Goal: Task Accomplishment & Management: Manage account settings

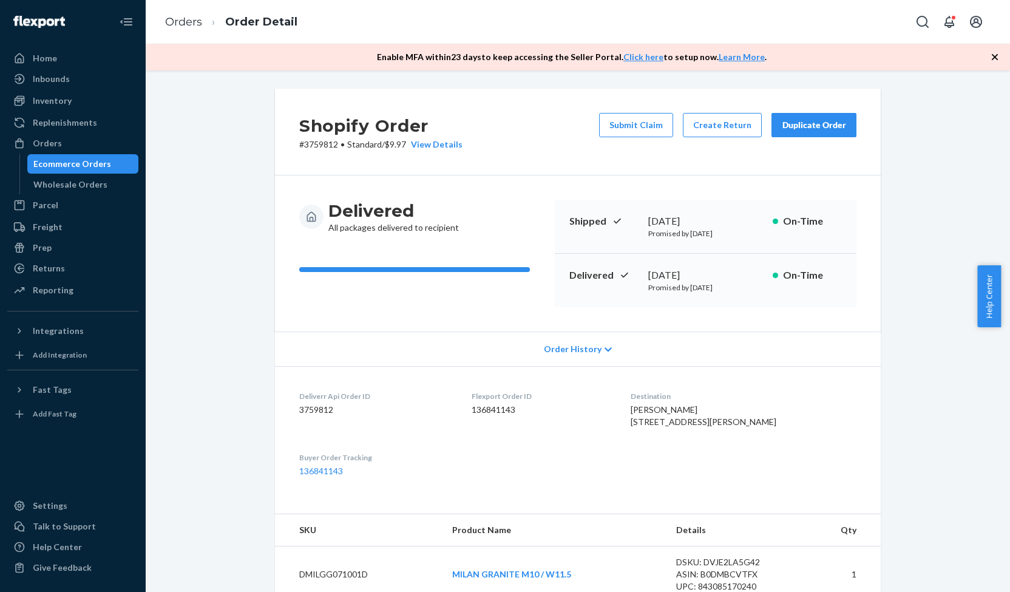
click at [96, 142] on div "Orders" at bounding box center [72, 143] width 129 height 17
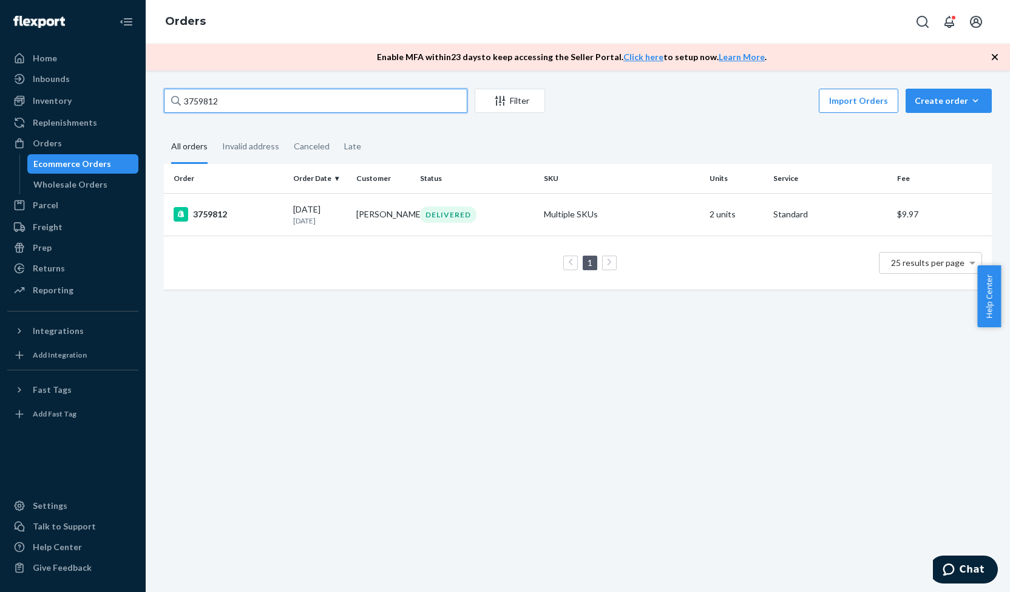
drag, startPoint x: 245, startPoint y: 104, endPoint x: 158, endPoint y: 110, distance: 87.0
click at [158, 110] on div "3759812 Filter Import Orders Create order Ecommerce order Removal order All ord…" at bounding box center [578, 195] width 846 height 213
paste input "3753893"
type input "3753893"
drag, startPoint x: 204, startPoint y: 106, endPoint x: 154, endPoint y: 106, distance: 49.8
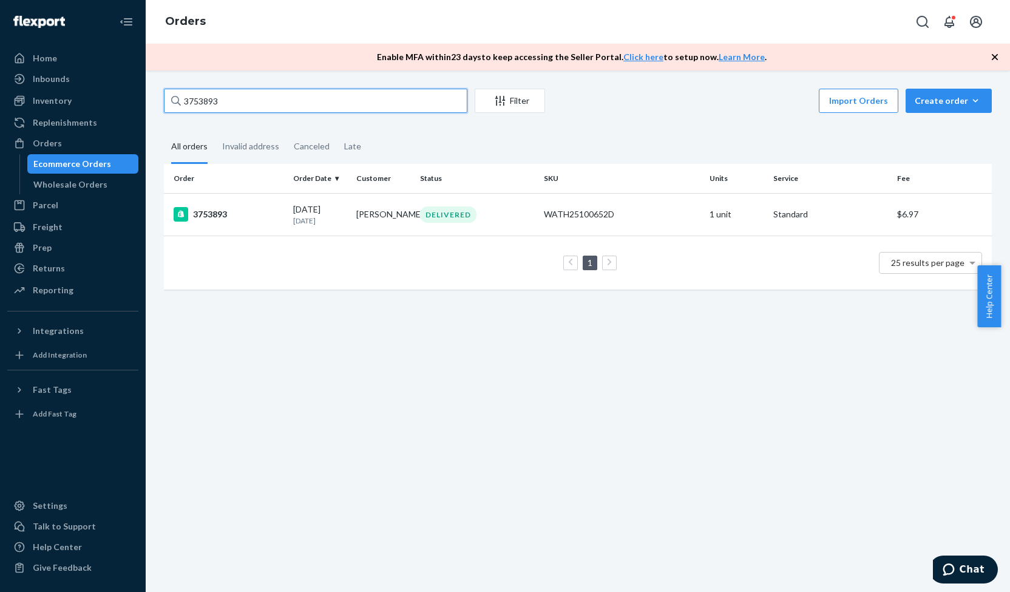
click at [154, 106] on div "3753893 Filter Import Orders Create order Ecommerce order Removal order All ord…" at bounding box center [578, 330] width 864 height 521
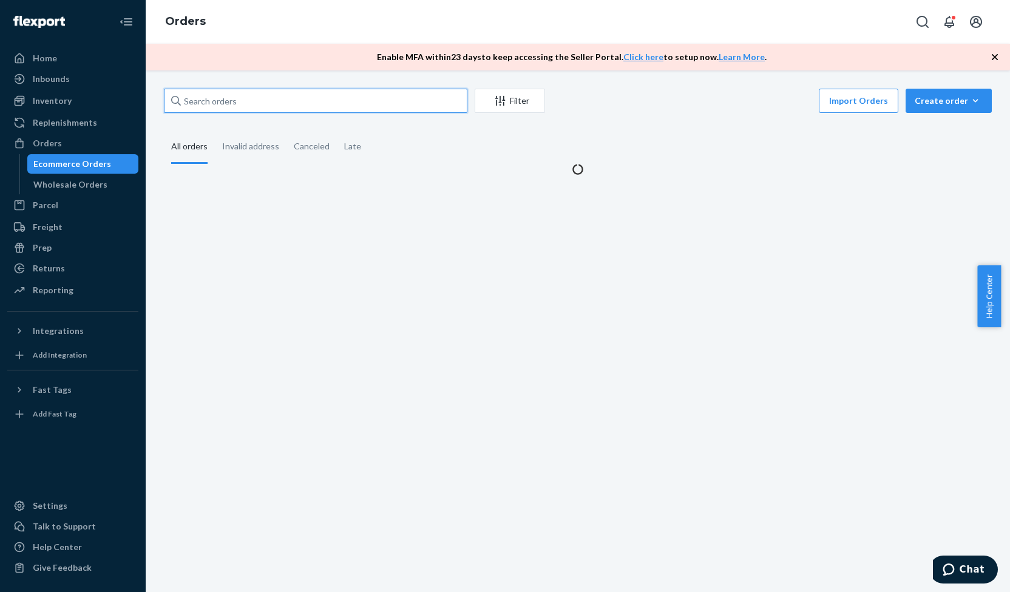
paste input "3769761"
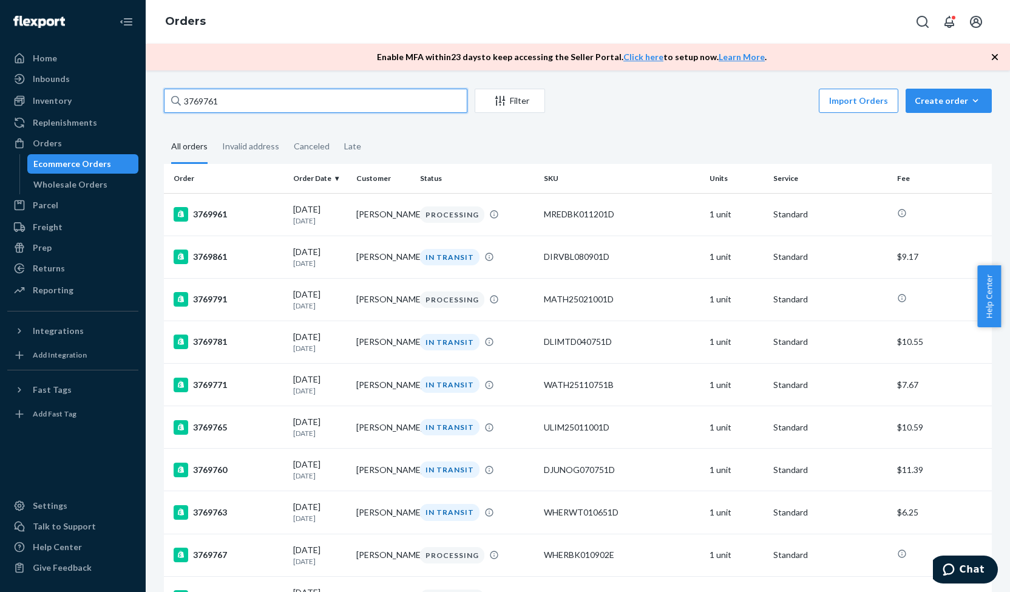
type input "3769761"
drag, startPoint x: 231, startPoint y: 94, endPoint x: 160, endPoint y: 101, distance: 70.7
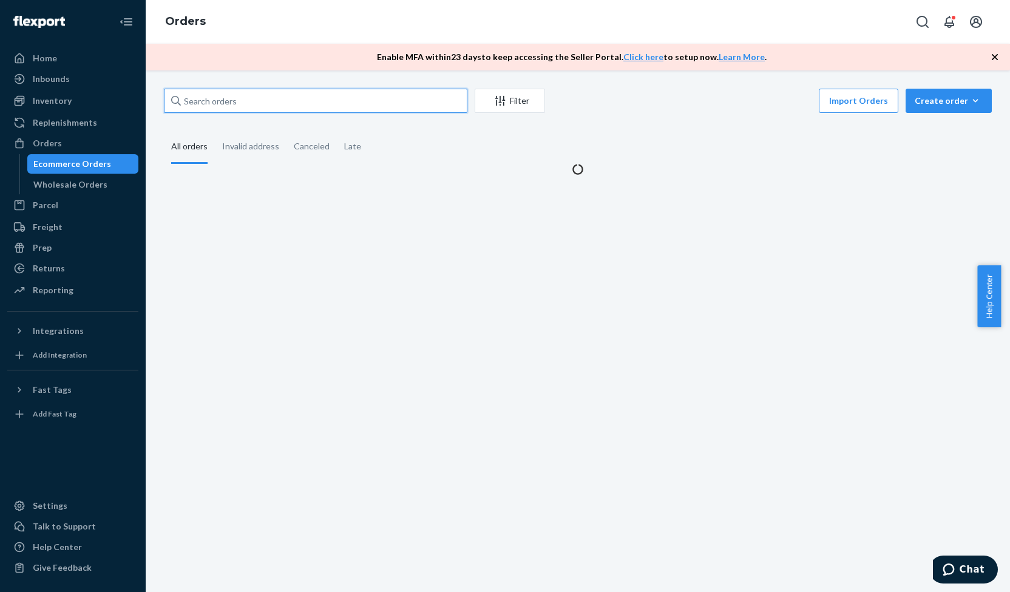
paste input "3769761"
type input "3769761"
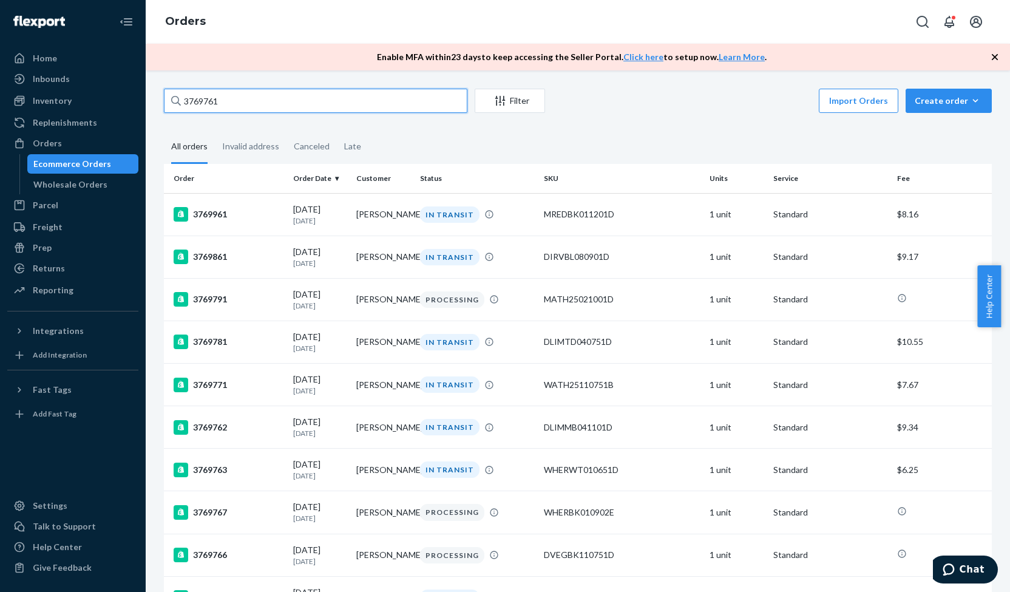
drag, startPoint x: 262, startPoint y: 95, endPoint x: 161, endPoint y: 107, distance: 100.9
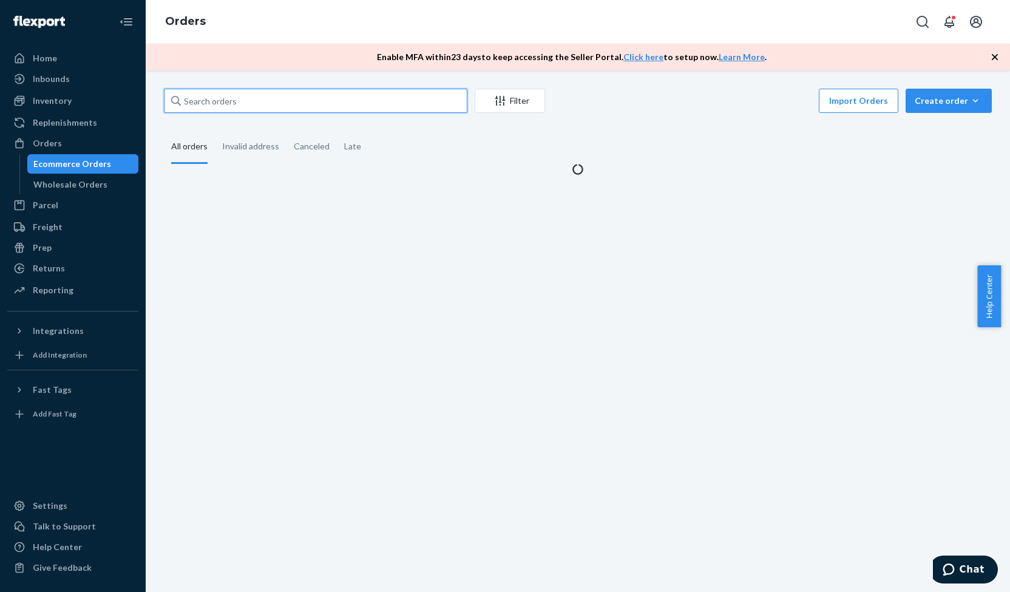
paste input "3769895"
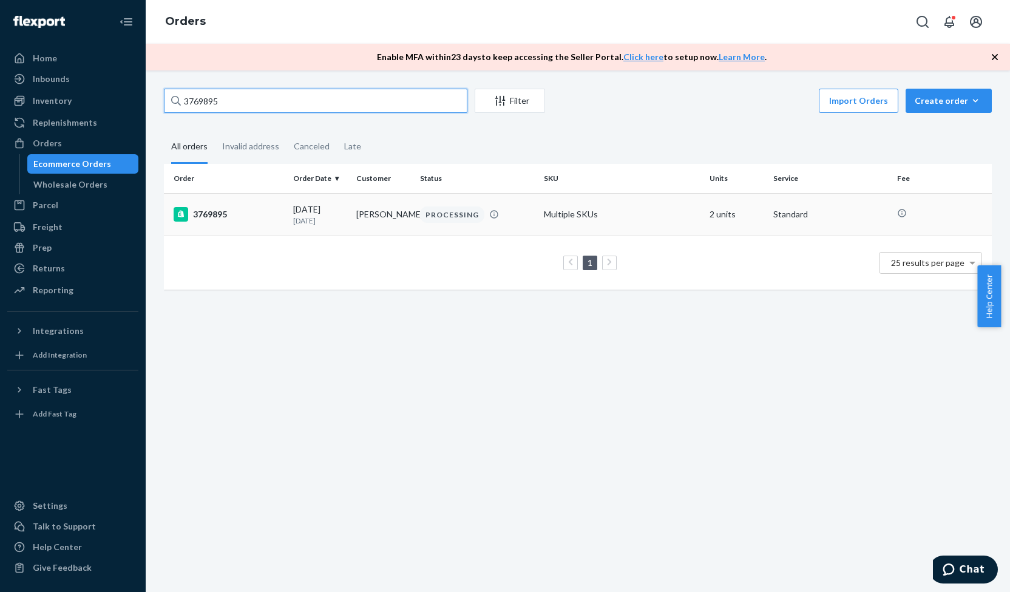
type input "3769895"
click at [215, 214] on div "3769895" at bounding box center [229, 214] width 110 height 15
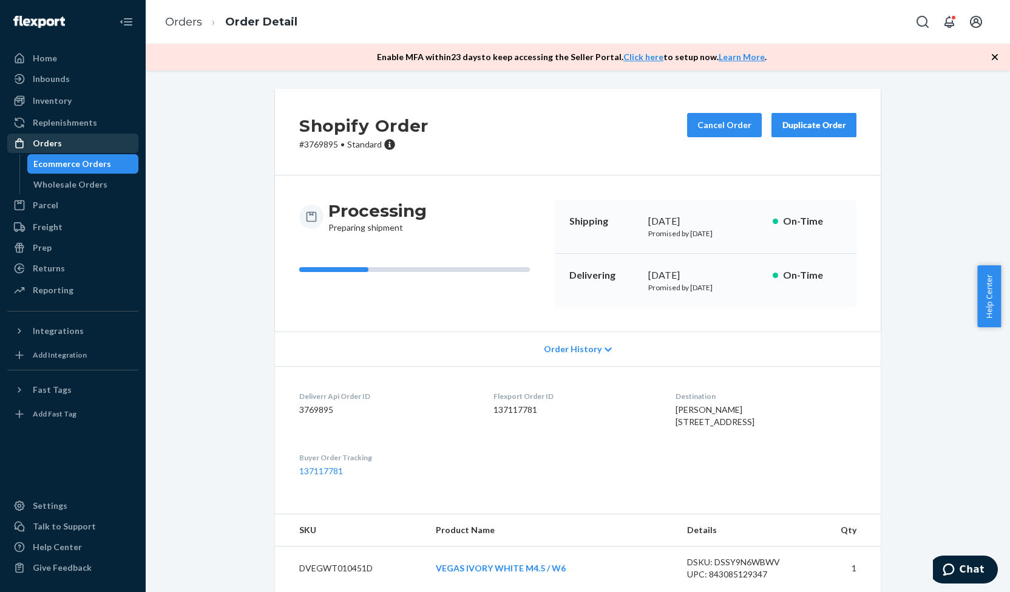
click at [93, 145] on div "Orders" at bounding box center [72, 143] width 129 height 17
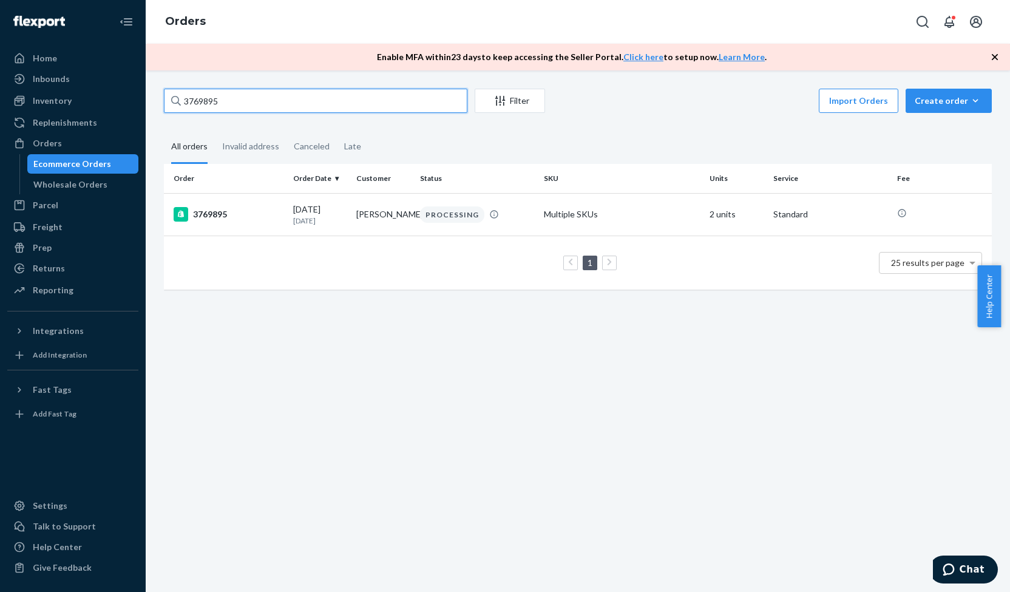
click at [263, 104] on input "3769895" at bounding box center [315, 101] width 303 height 24
click at [219, 220] on div "3769895" at bounding box center [229, 214] width 110 height 15
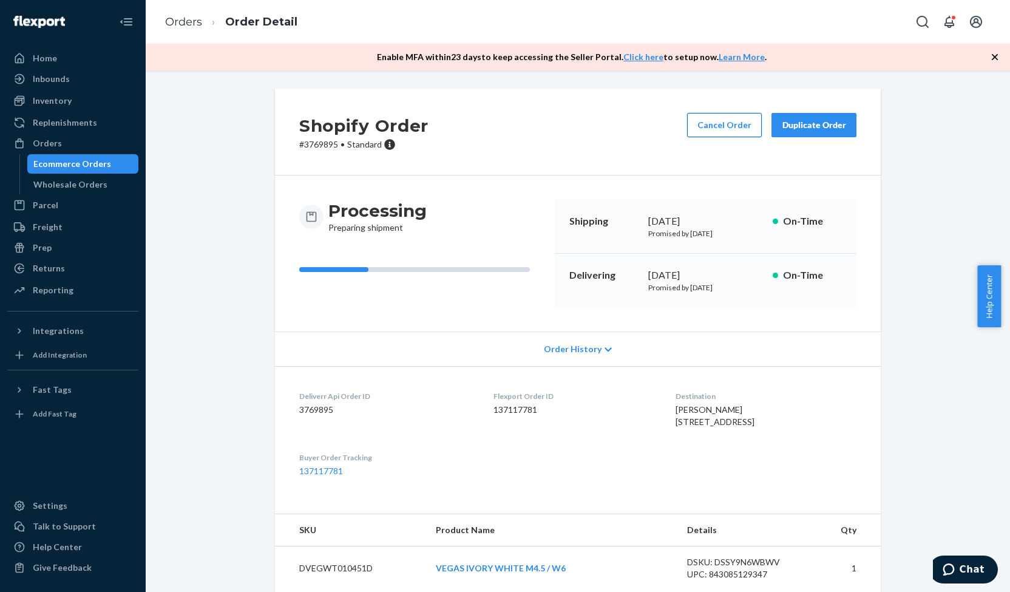
click at [728, 126] on button "Cancel Order" at bounding box center [724, 125] width 75 height 24
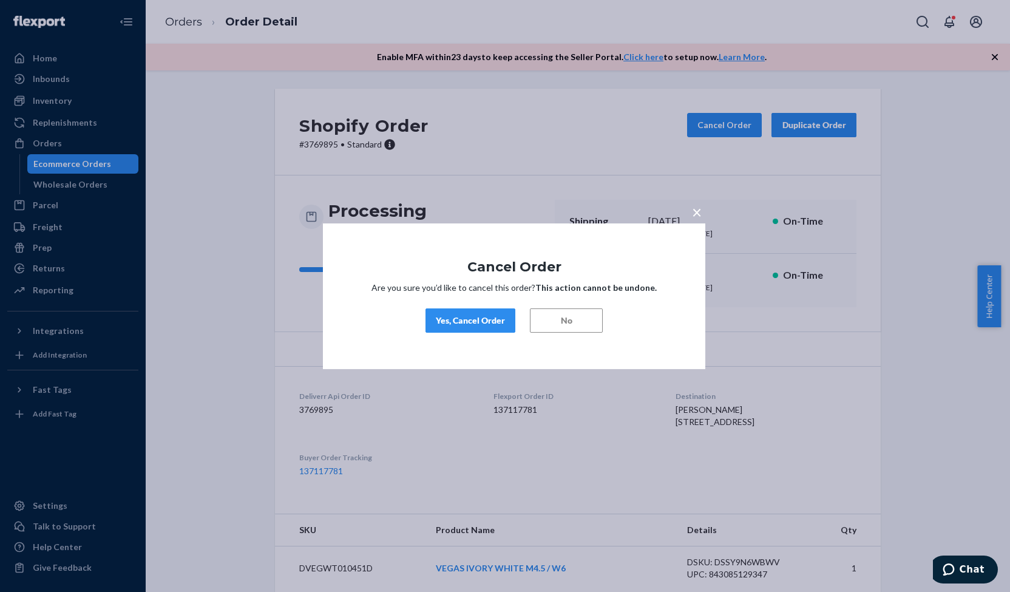
click at [493, 316] on div "Yes, Cancel Order" at bounding box center [470, 320] width 69 height 12
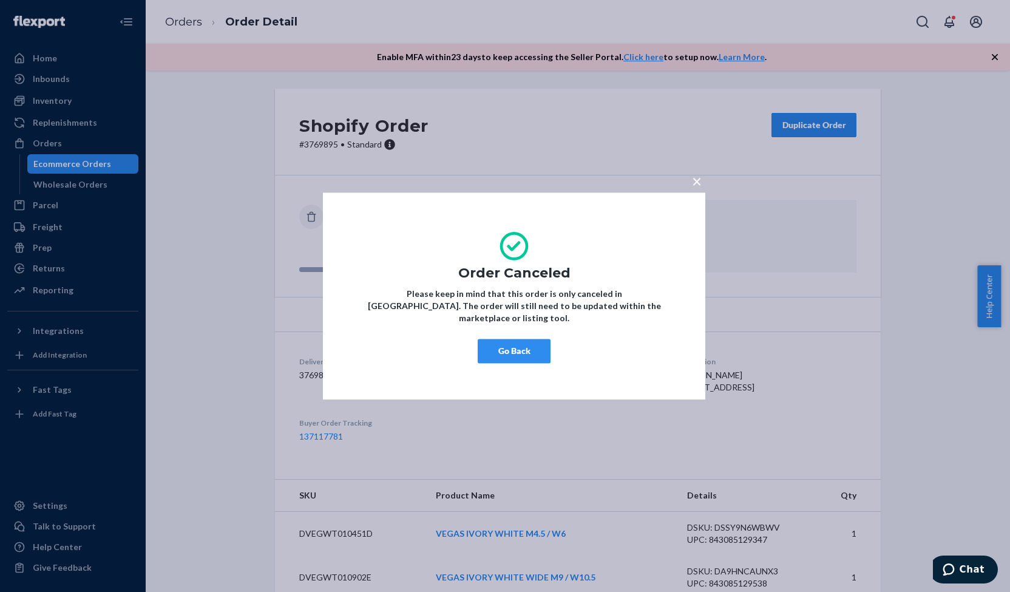
click at [696, 184] on span "×" at bounding box center [697, 181] width 10 height 21
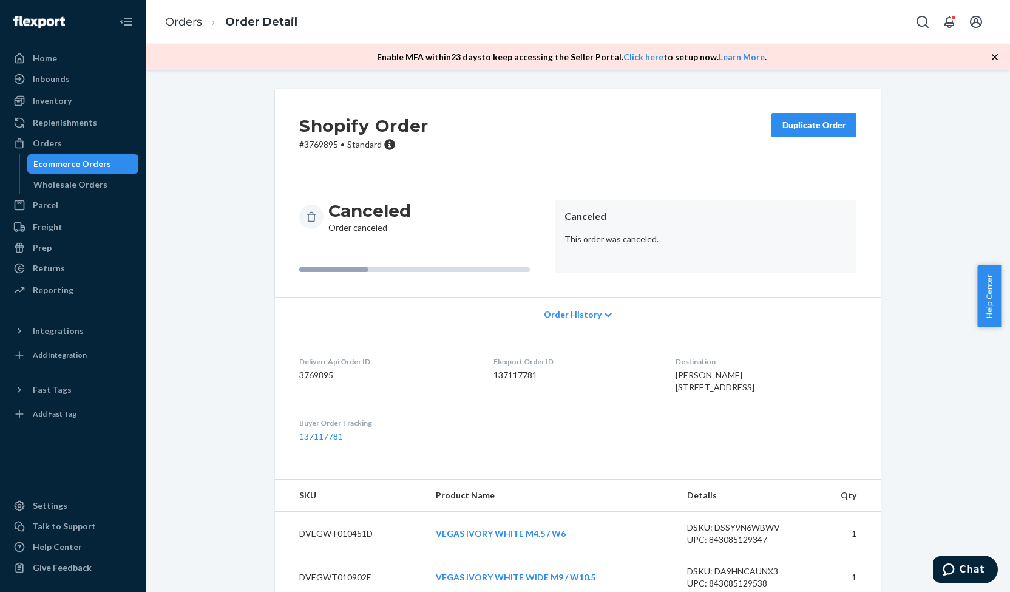
scroll to position [45, 0]
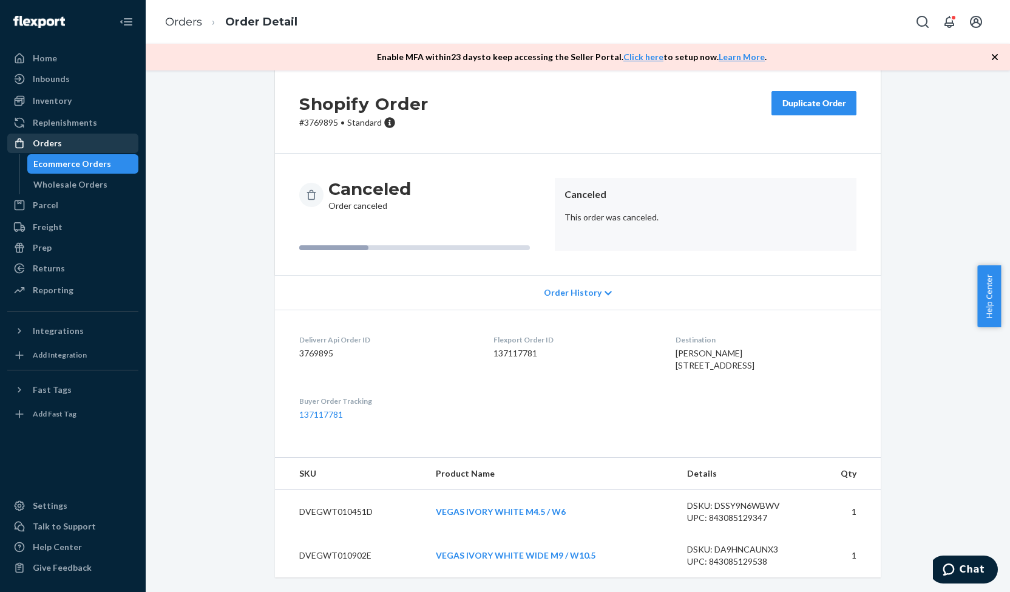
click at [78, 146] on div "Orders" at bounding box center [72, 143] width 129 height 17
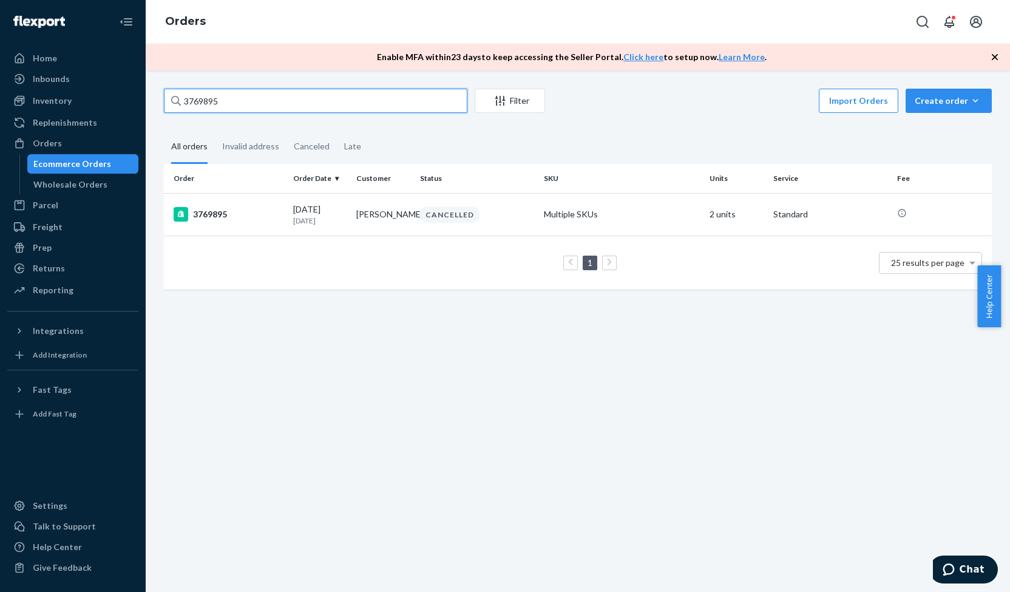
drag, startPoint x: 195, startPoint y: 112, endPoint x: 154, endPoint y: 110, distance: 41.9
click at [154, 110] on div "3769895 Filter Import Orders Create order Ecommerce order Removal order All ord…" at bounding box center [578, 330] width 864 height 521
paste input "3769761"
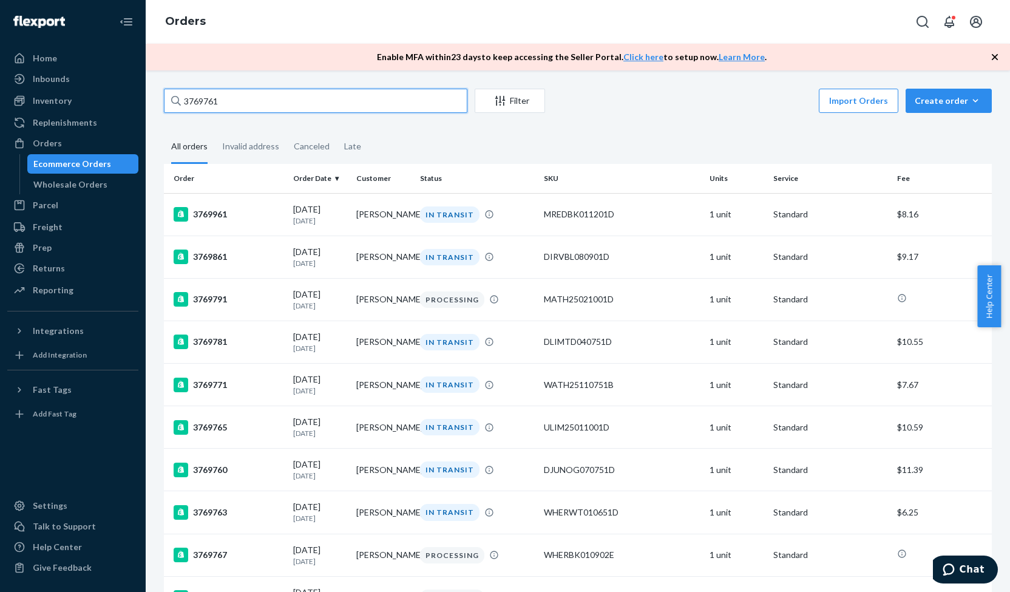
type input "3769761"
drag, startPoint x: 228, startPoint y: 105, endPoint x: 157, endPoint y: 106, distance: 71.6
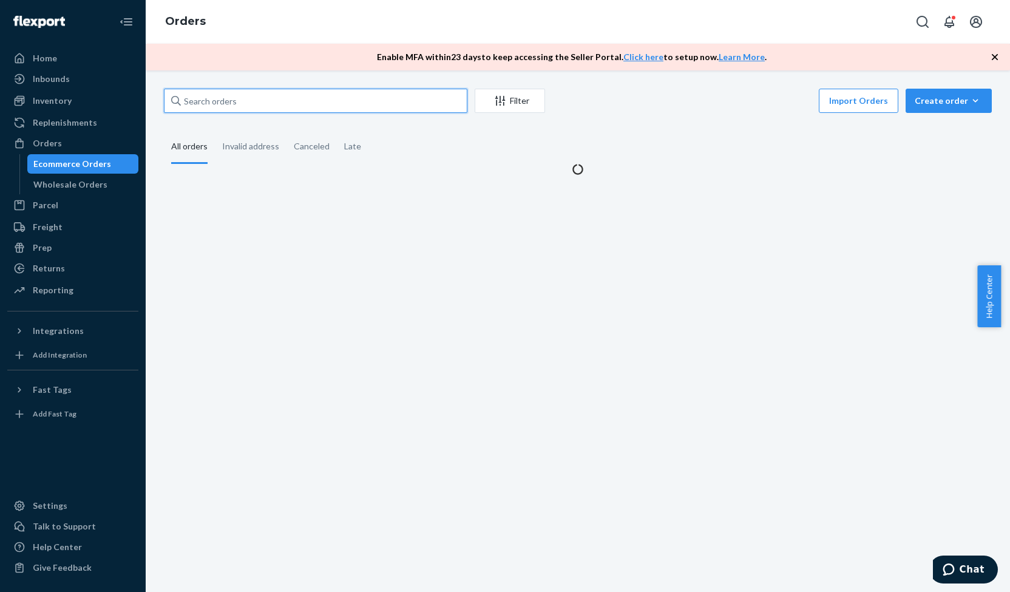
paste input "3769761"
type input "3769761"
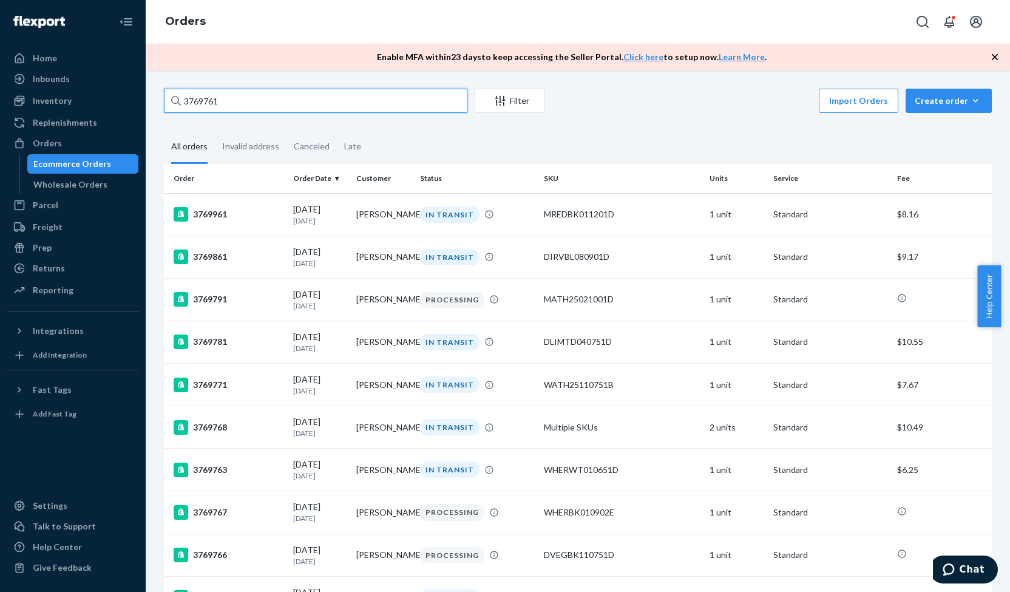
drag, startPoint x: 235, startPoint y: 94, endPoint x: 144, endPoint y: 106, distance: 91.8
click at [144, 106] on div "Home Inbounds Shipping Plans Problems Inventory Products Replenishments Orders …" at bounding box center [505, 296] width 1010 height 592
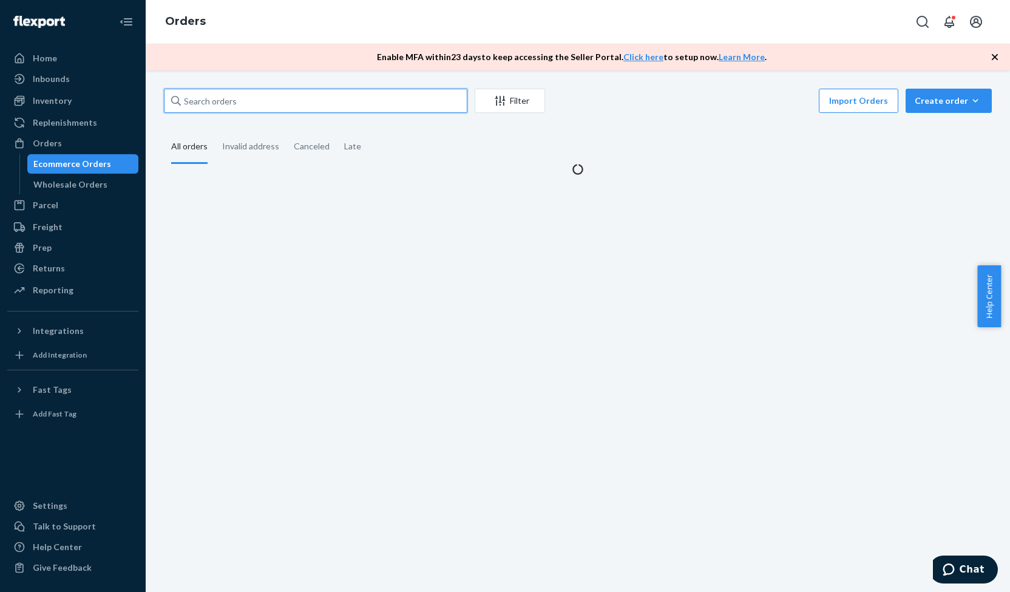
paste input "3769761"
type input "3769761"
